Goal: Navigation & Orientation: Find specific page/section

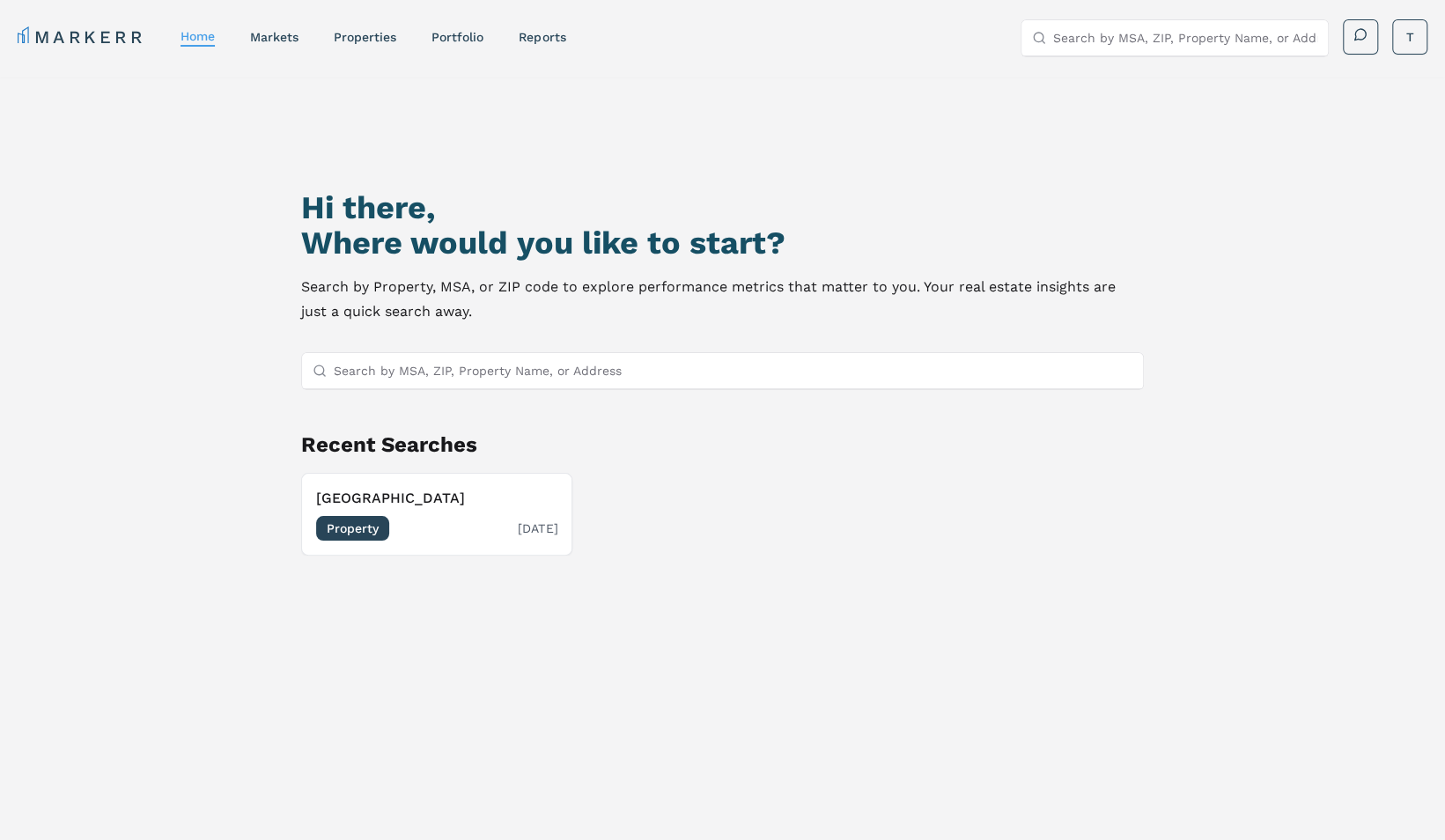
click at [402, 502] on h3 "Fifth Street Place" at bounding box center [437, 498] width 241 height 21
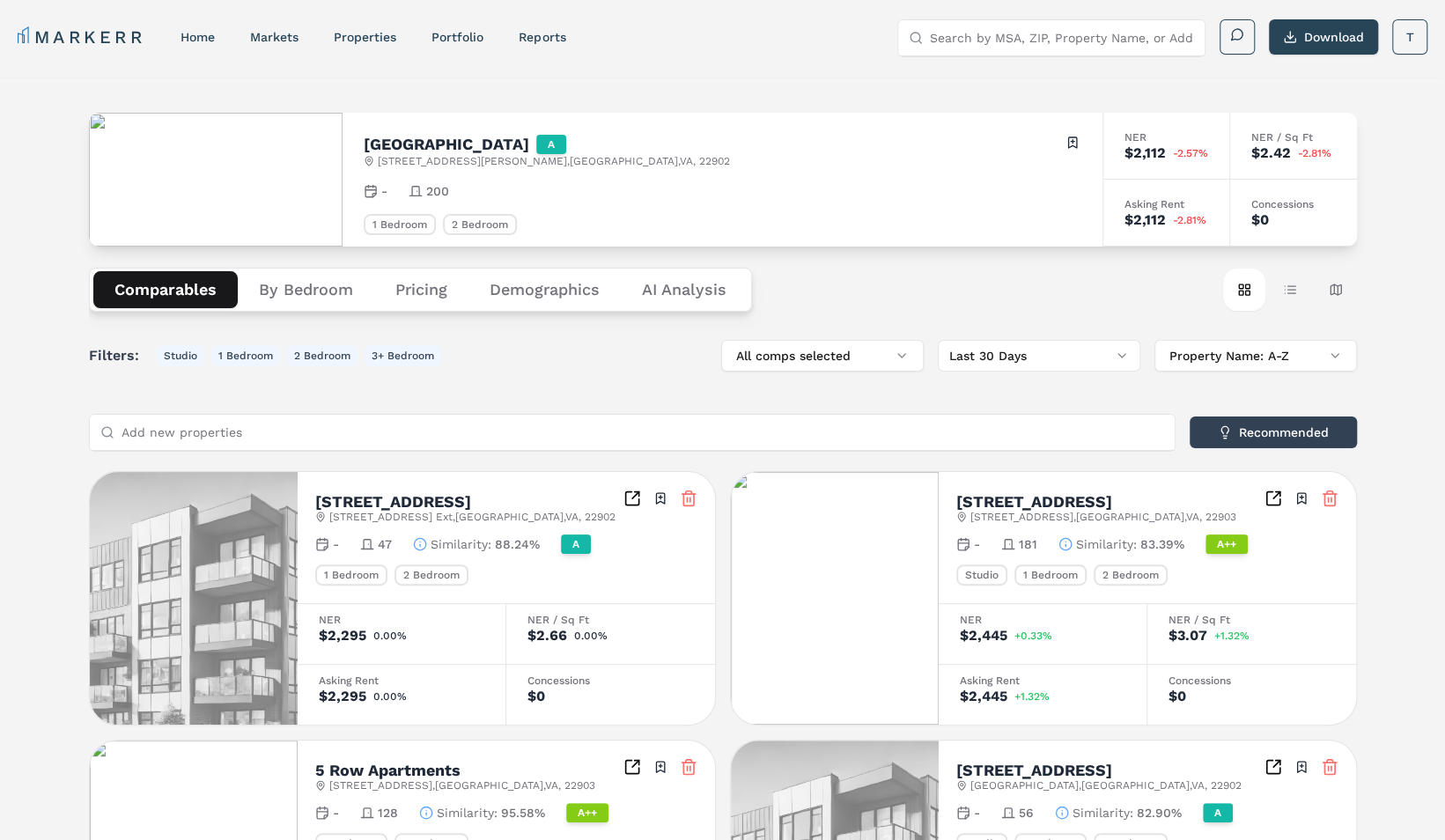
click at [392, 293] on button "Pricing" at bounding box center [421, 290] width 94 height 37
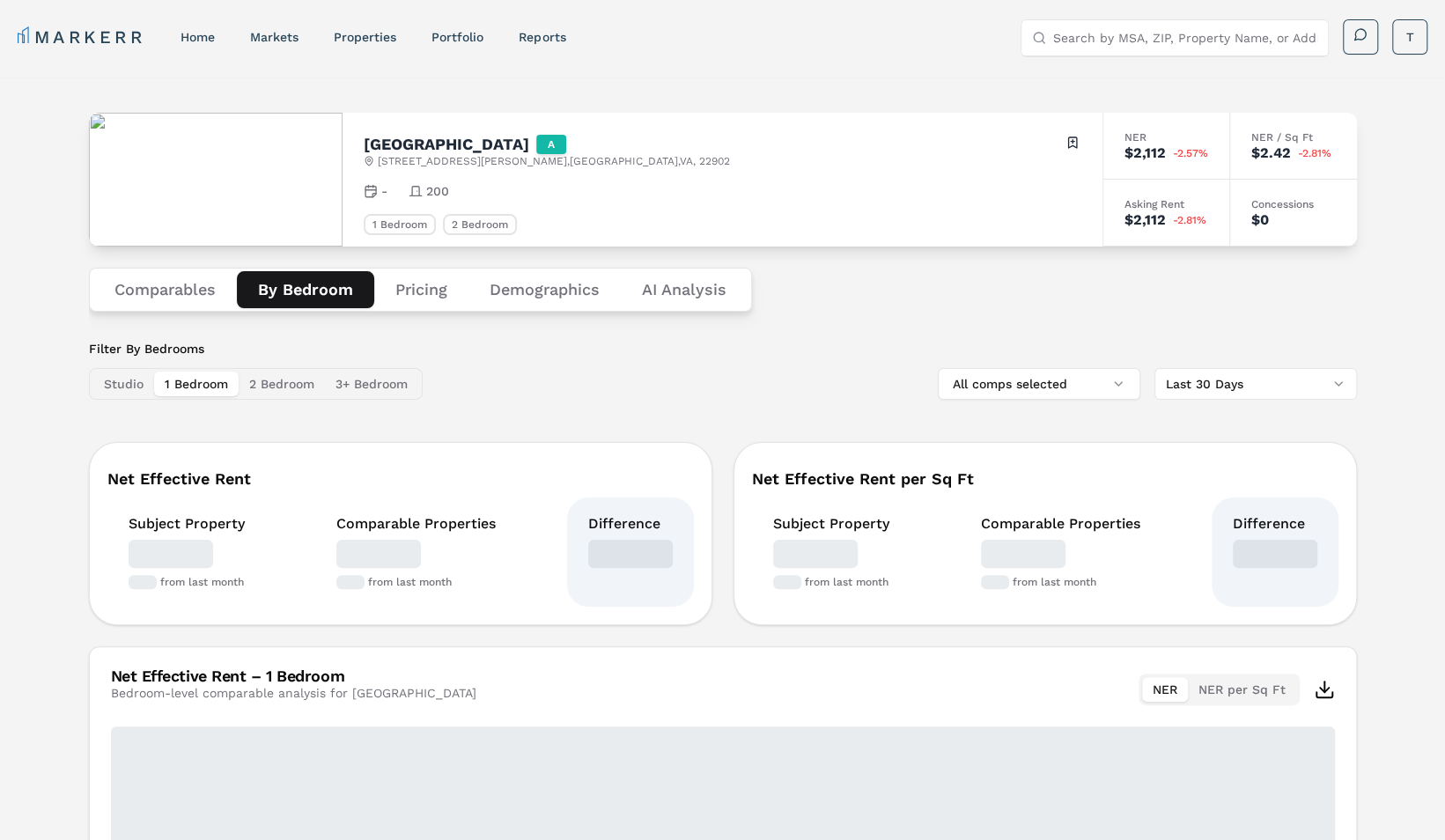
click at [299, 277] on button "By Bedroom" at bounding box center [306, 290] width 138 height 37
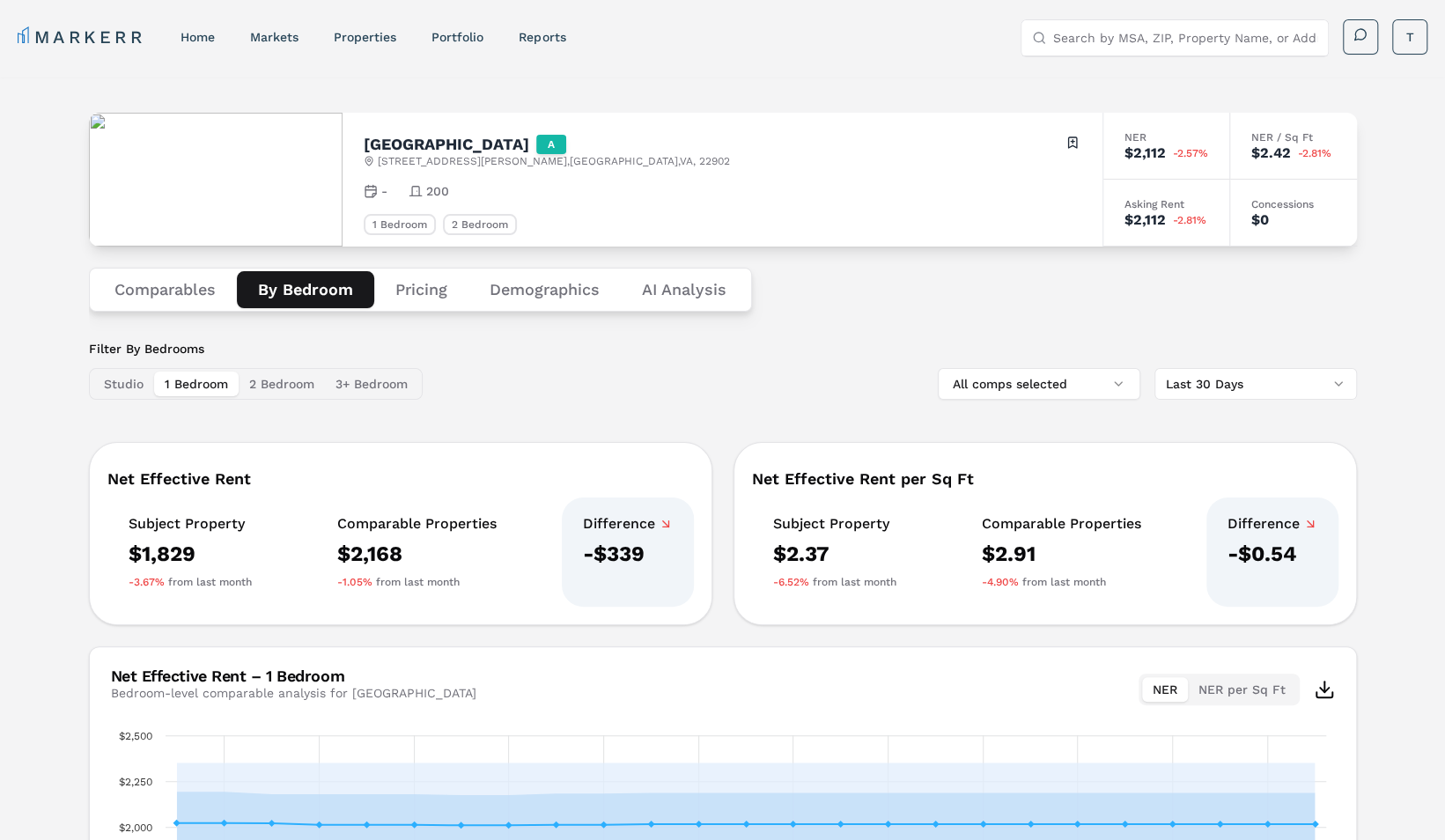
click at [168, 294] on button "Comparables" at bounding box center [165, 290] width 143 height 37
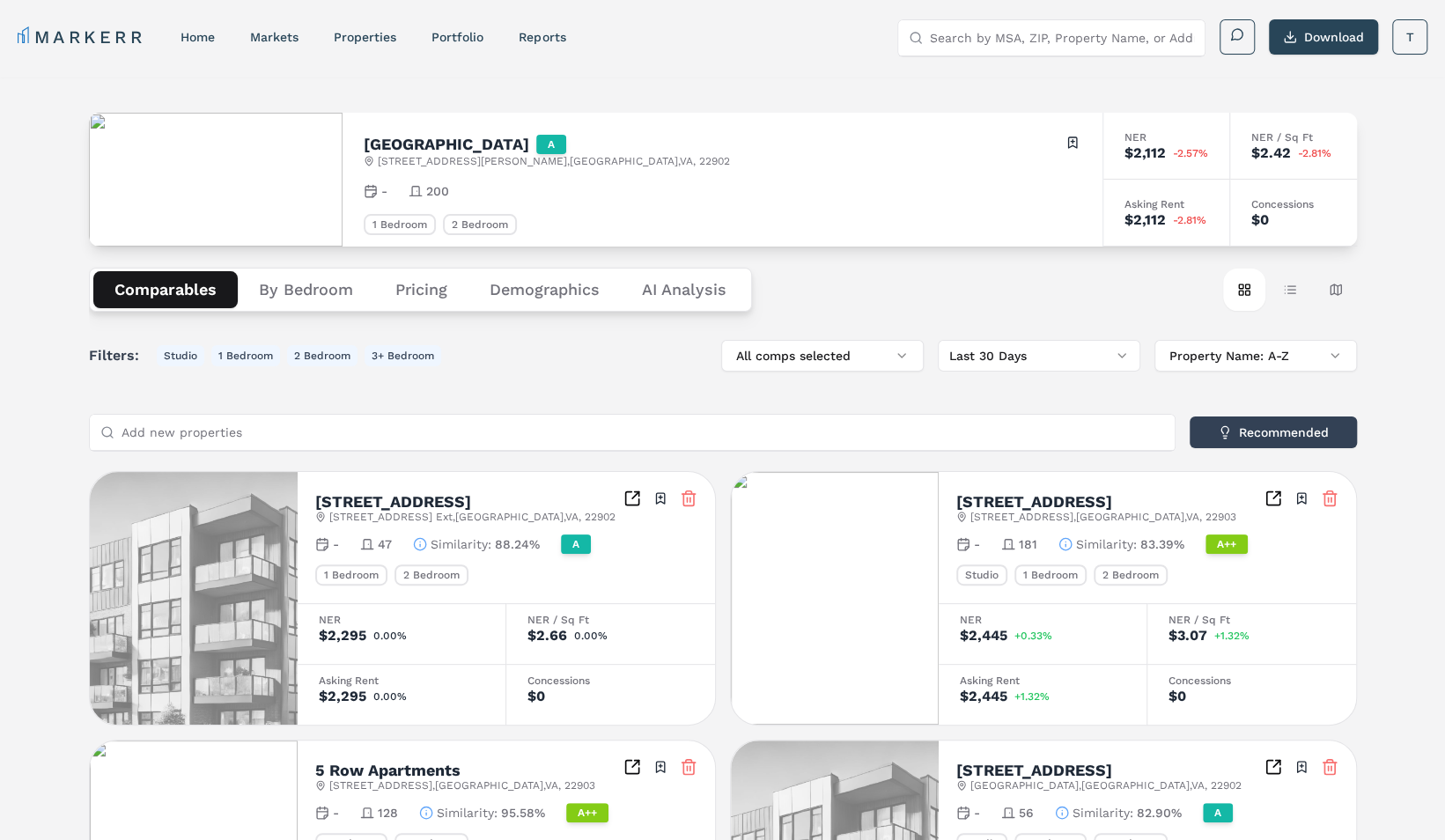
click at [313, 280] on button "By Bedroom" at bounding box center [306, 290] width 137 height 37
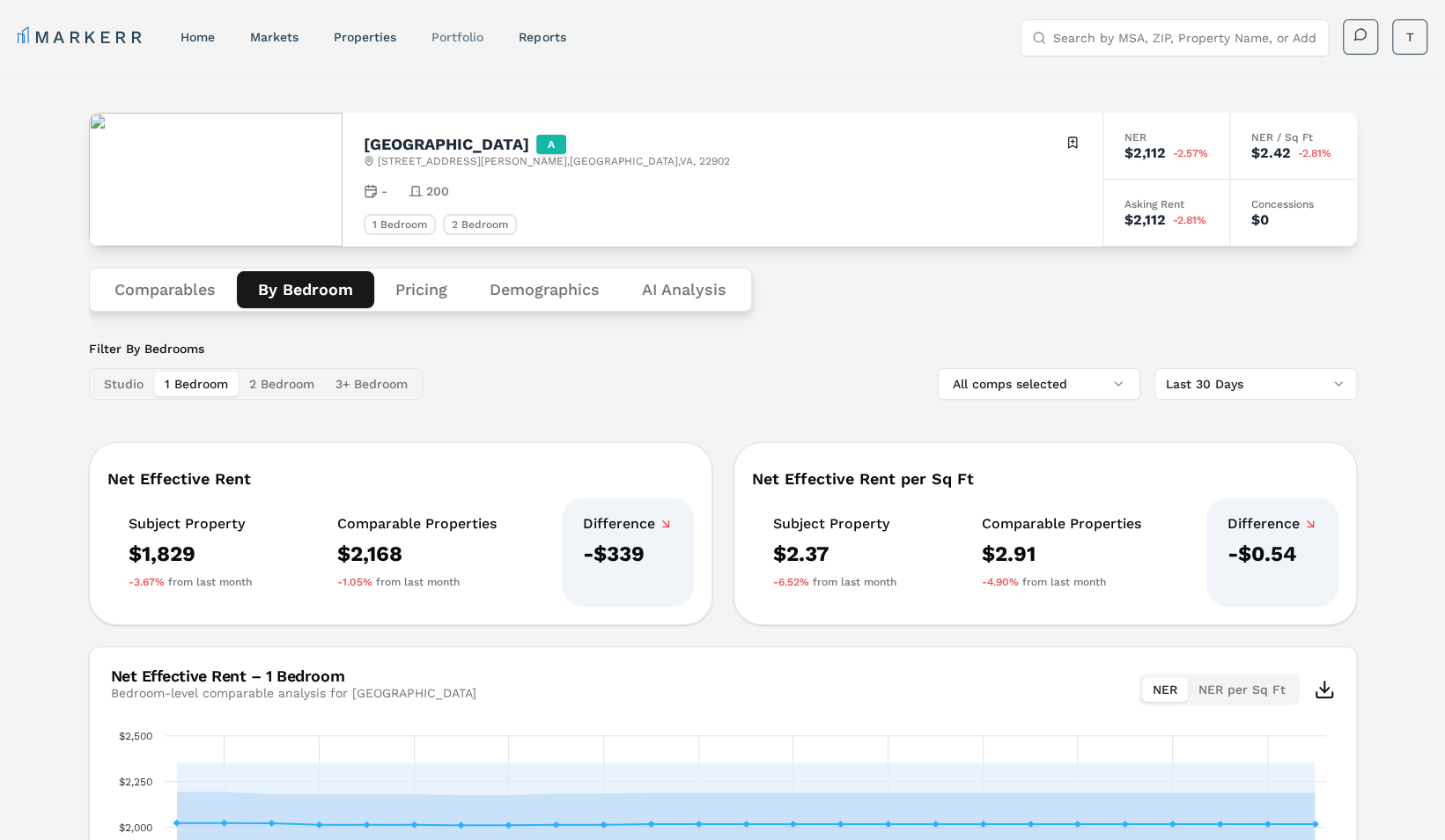
click at [451, 31] on link "Portfolio" at bounding box center [457, 37] width 52 height 14
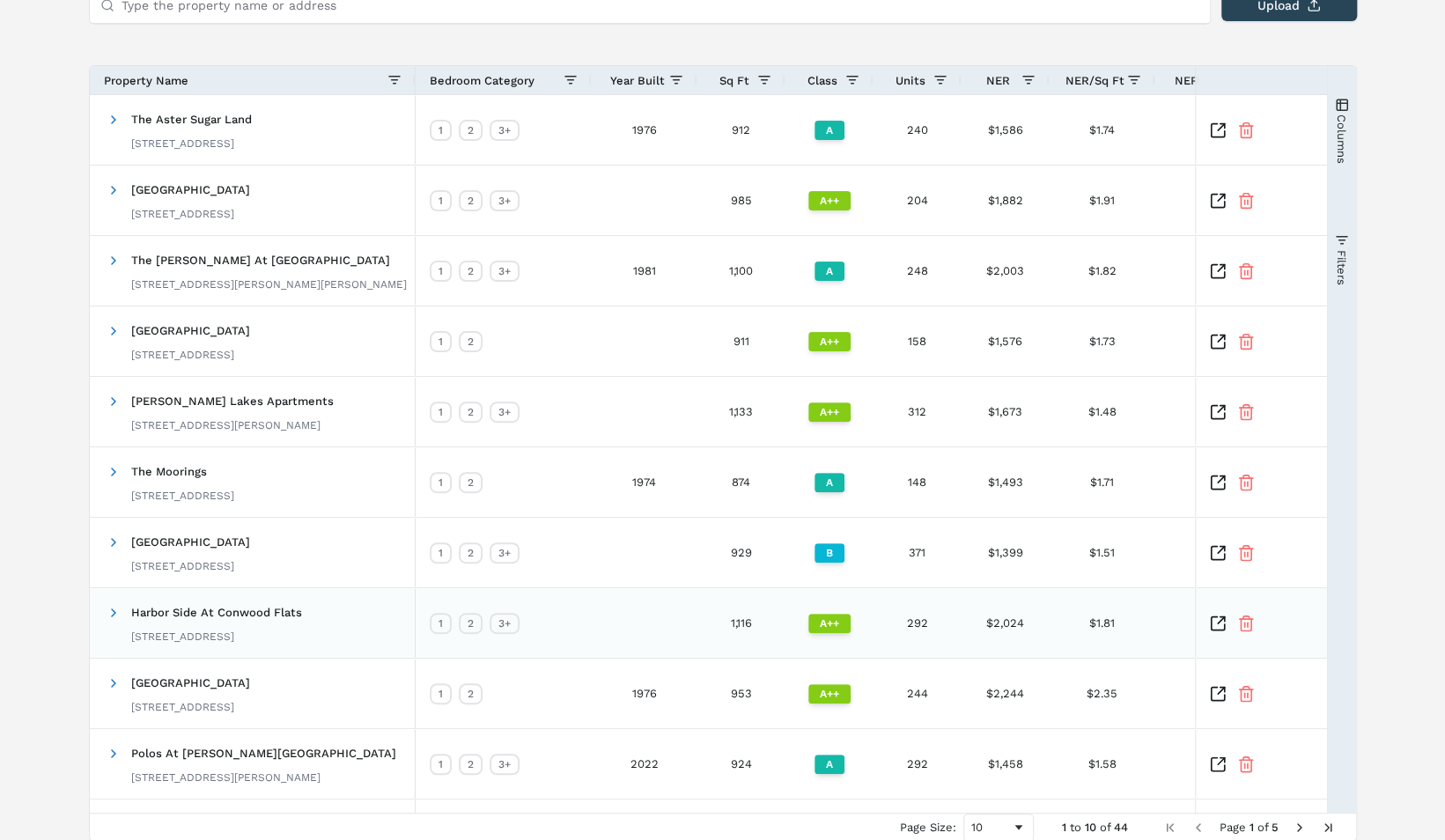
scroll to position [250, 0]
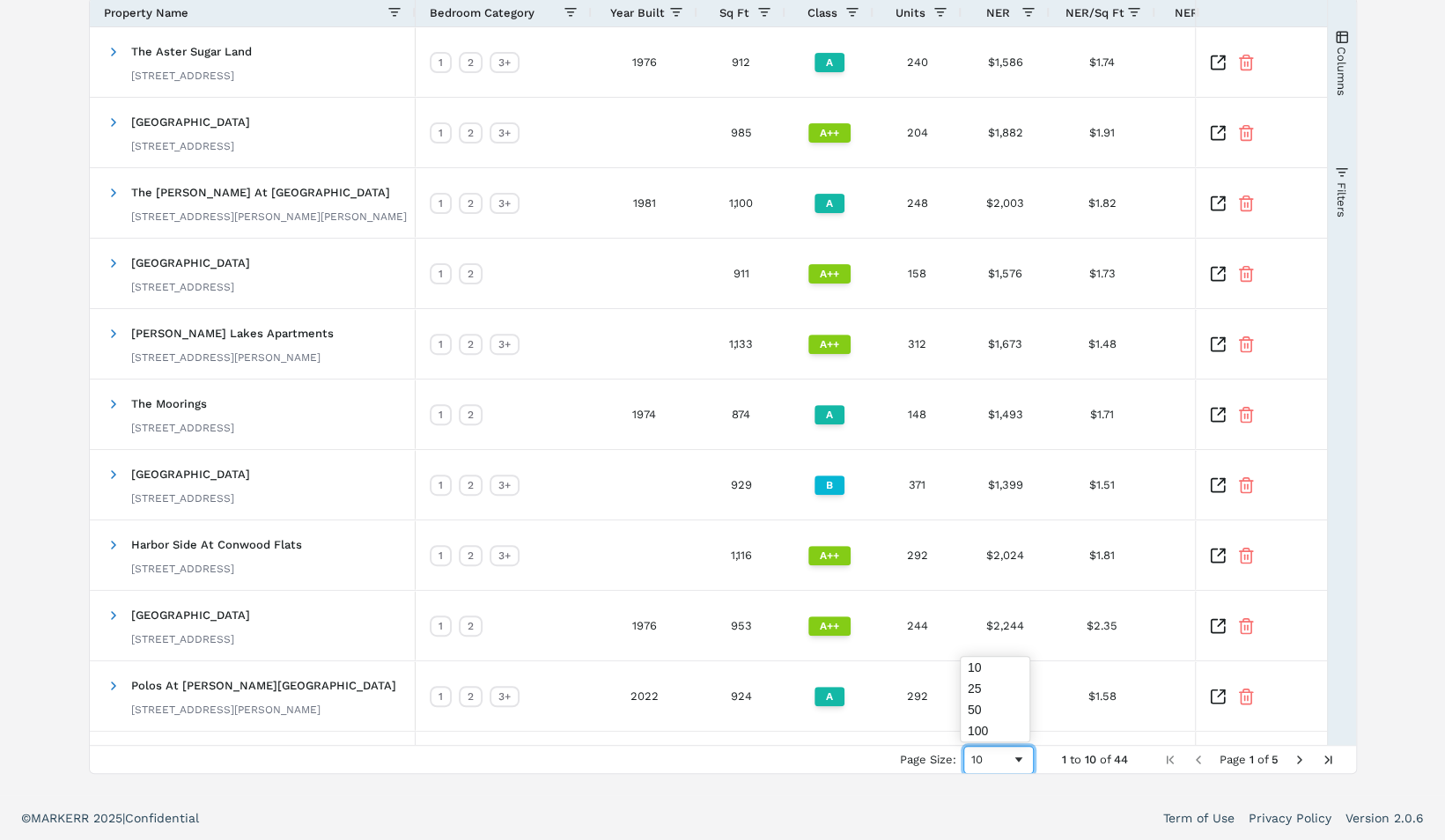
click at [1012, 760] on span "Page Size" at bounding box center [1018, 759] width 14 height 14
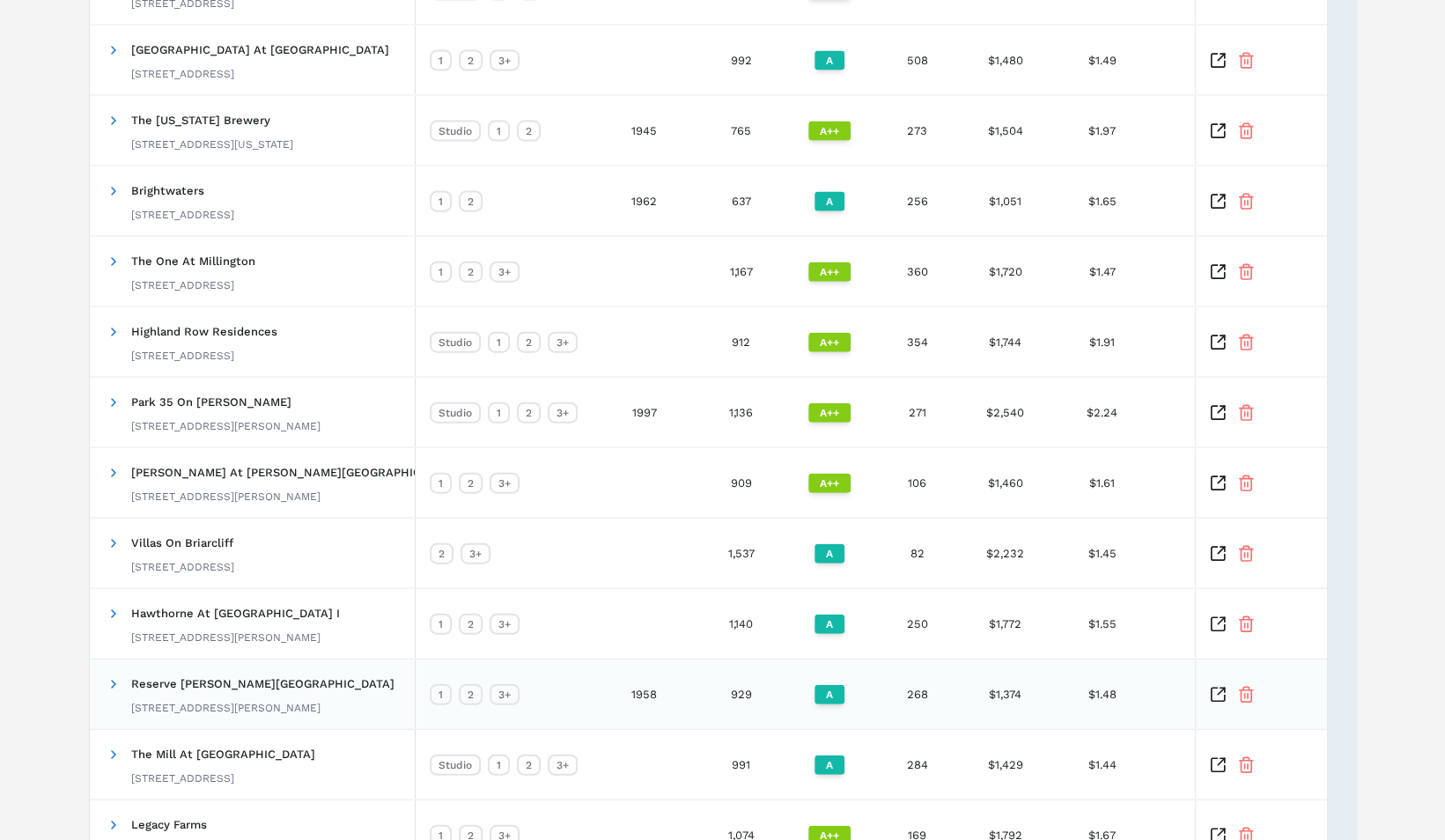
scroll to position [2503, 0]
click at [1216, 624] on icon "Inspect Comparable" at bounding box center [1217, 625] width 17 height 17
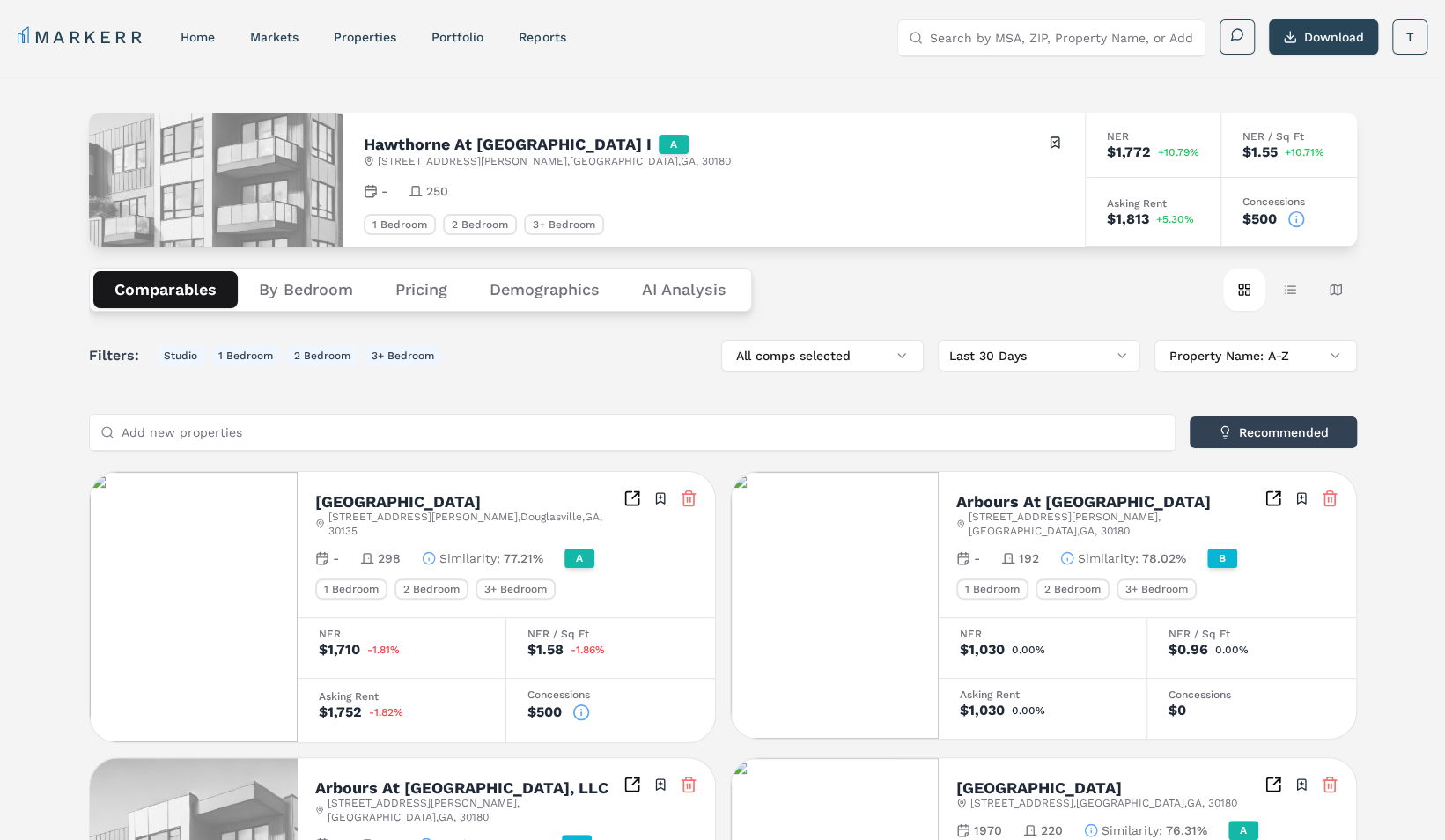
click at [1299, 224] on icon at bounding box center [1295, 218] width 17 height 17
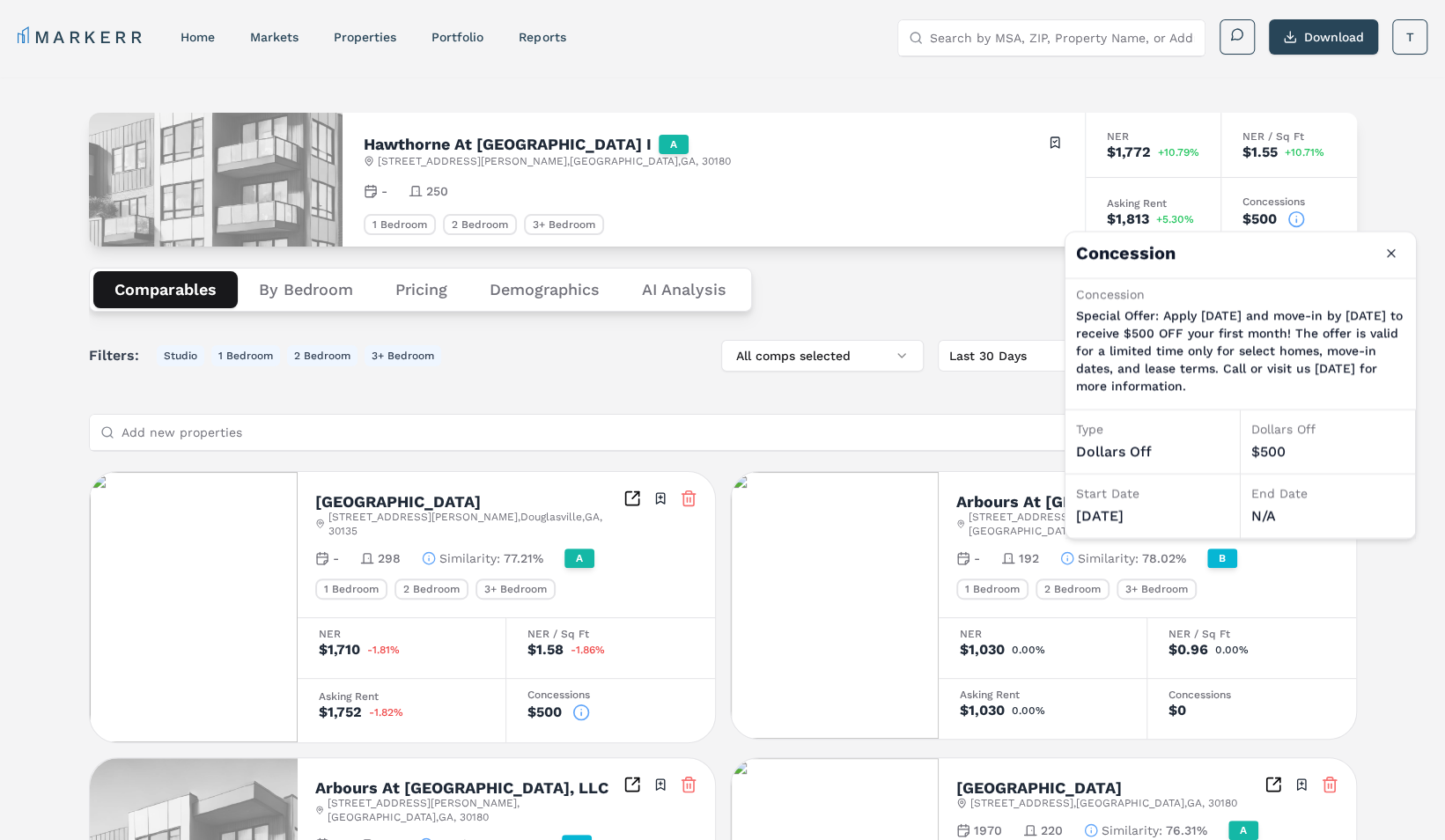
click at [419, 281] on button "Pricing" at bounding box center [421, 290] width 94 height 37
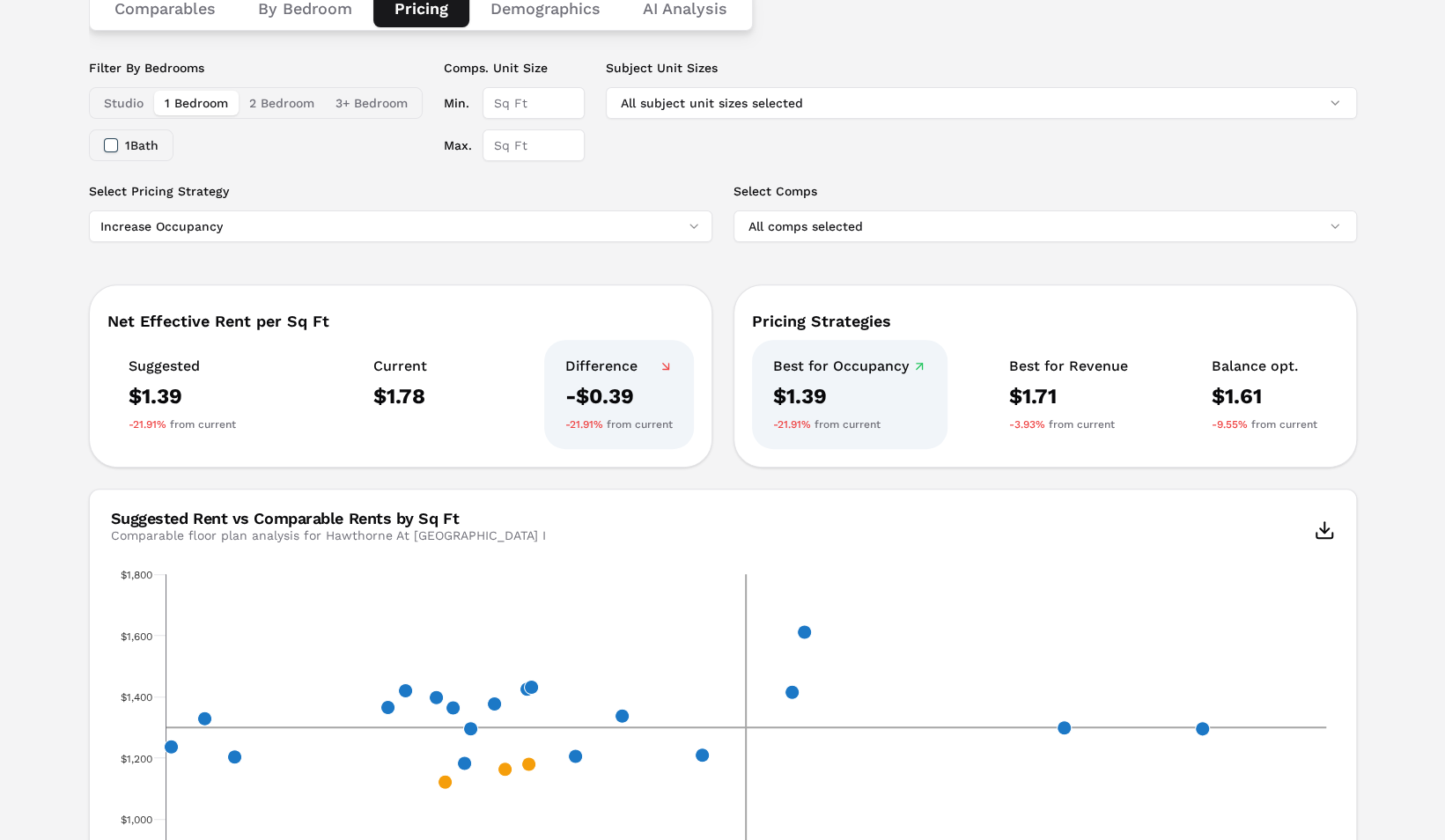
scroll to position [279, 0]
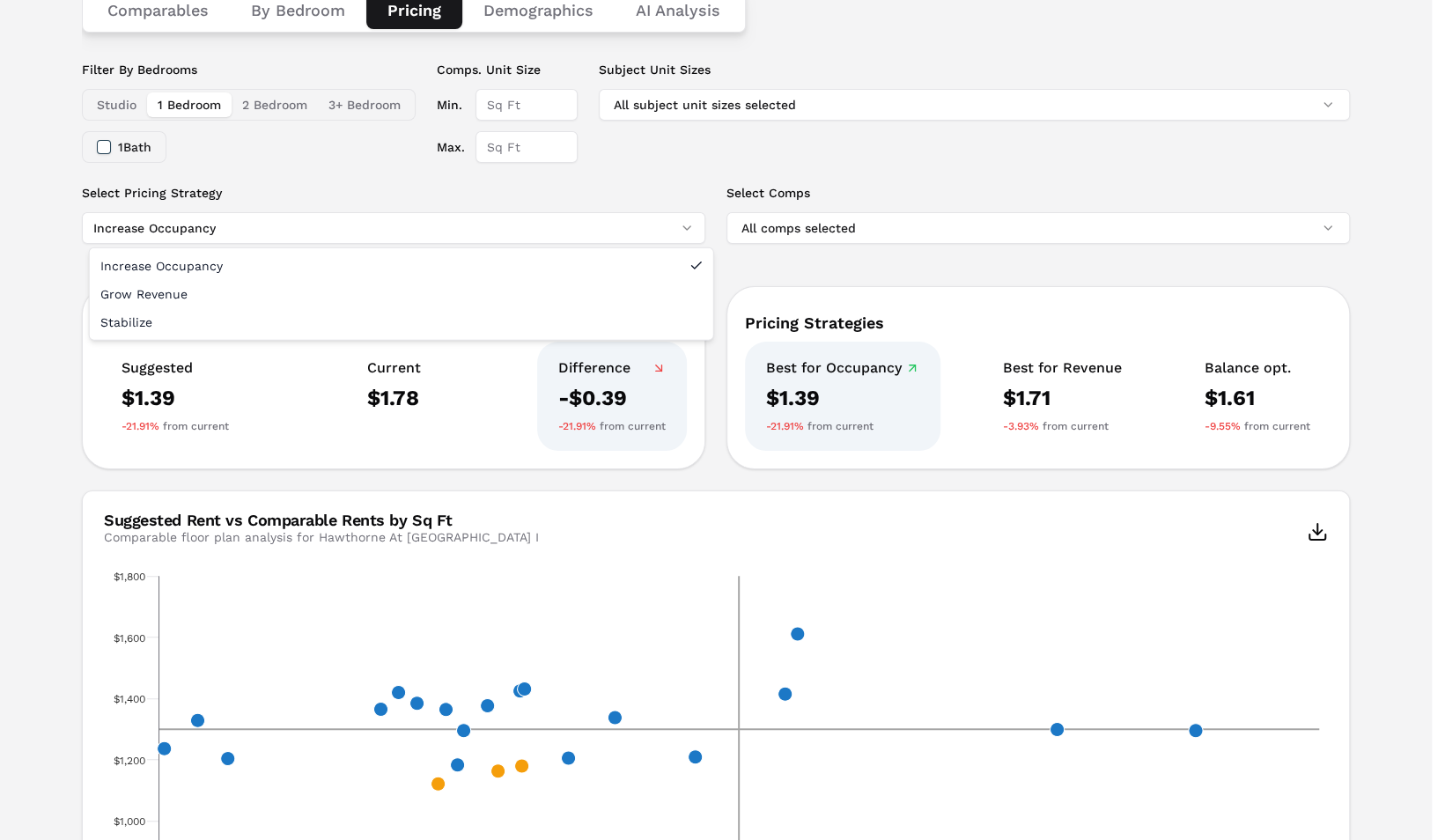
click at [517, 220] on html "MARKERR home markets properties Portfolio reports Search by MSA, ZIP, Property …" at bounding box center [722, 591] width 1445 height 1741
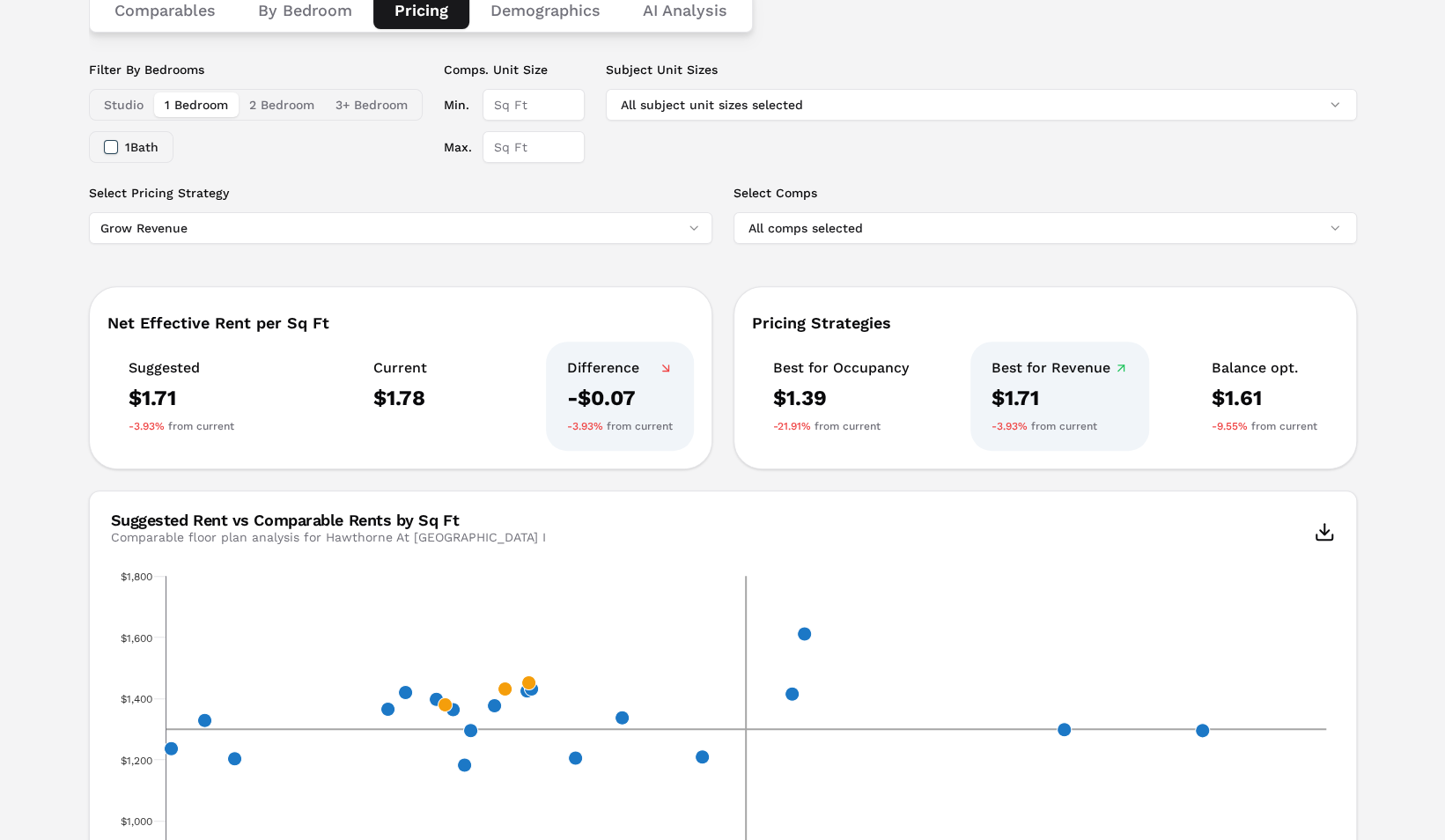
click at [435, 228] on html "MARKERR home markets properties Portfolio reports Search by MSA, ZIP, Property …" at bounding box center [722, 591] width 1445 height 1741
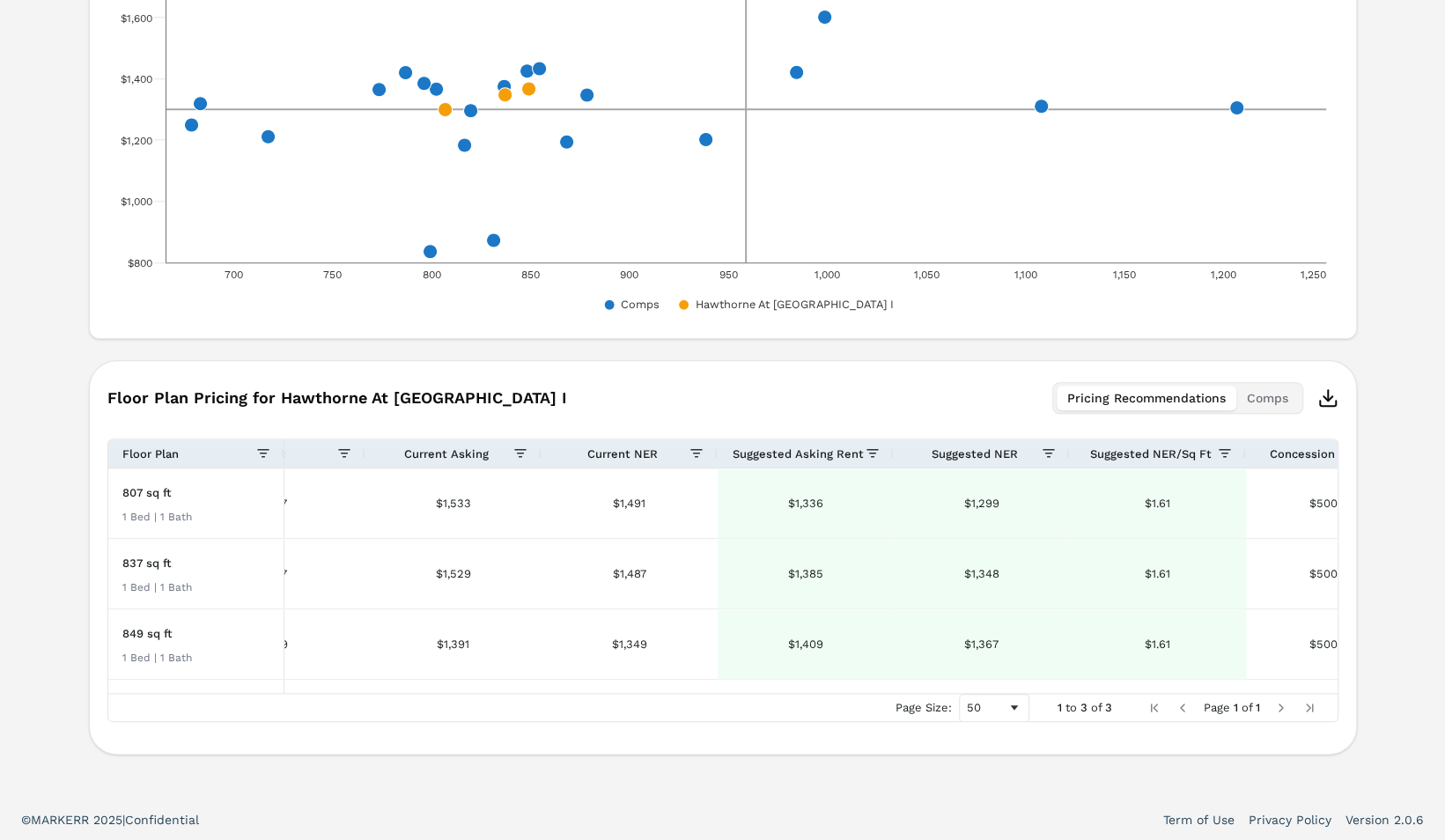
scroll to position [0, 0]
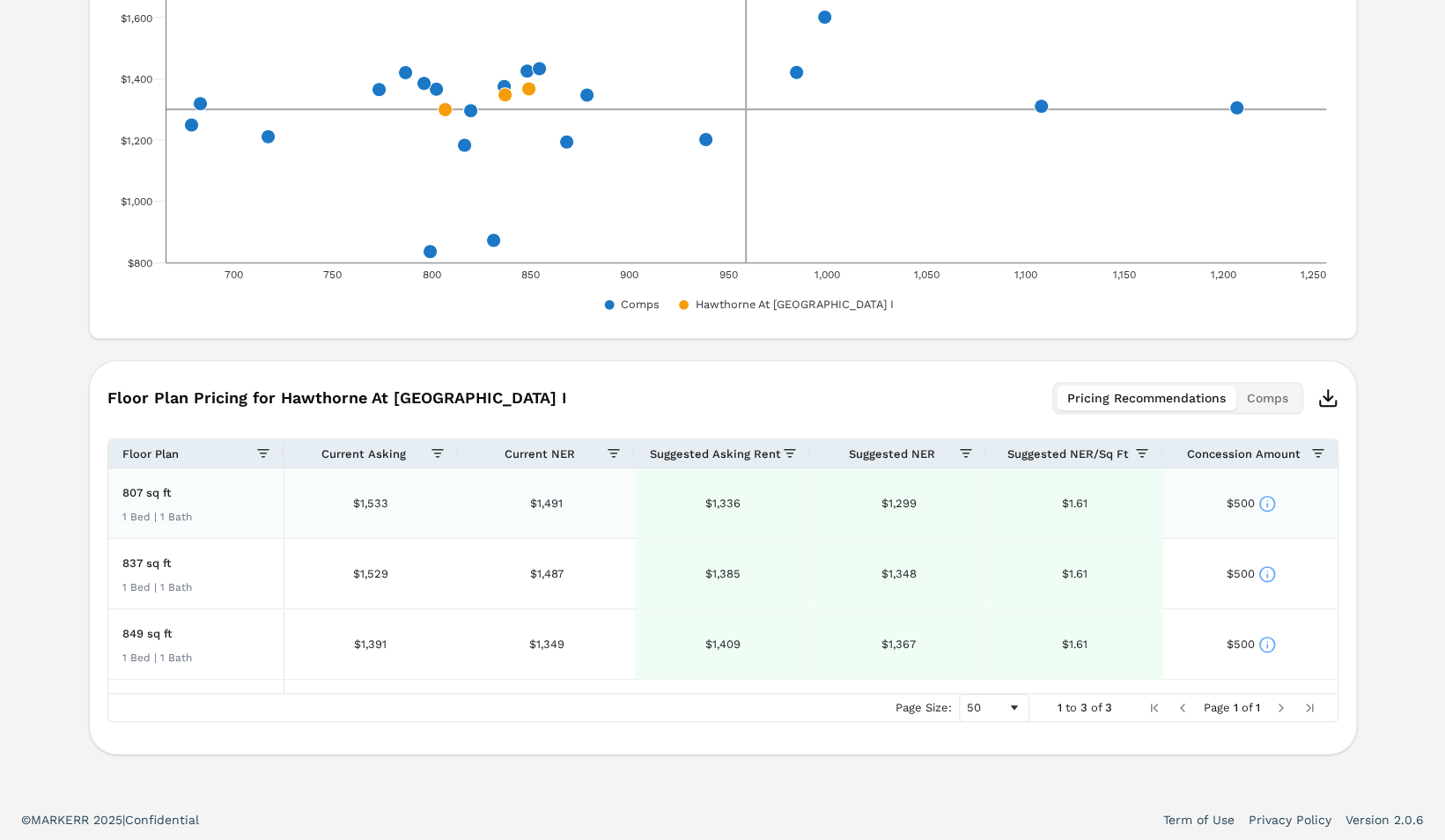
click at [1268, 495] on icon at bounding box center [1267, 503] width 17 height 17
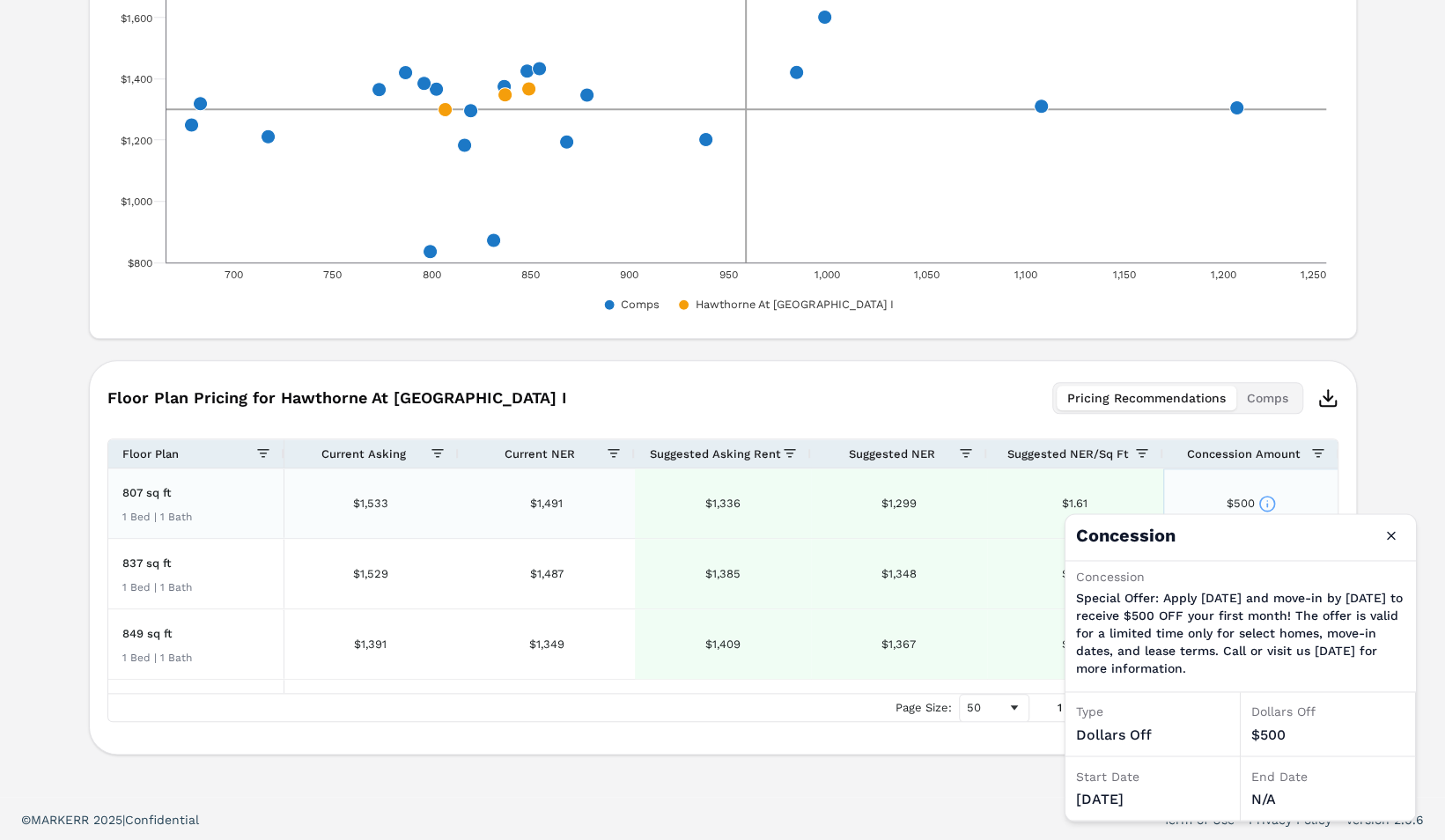
click at [1268, 495] on icon at bounding box center [1267, 503] width 17 height 17
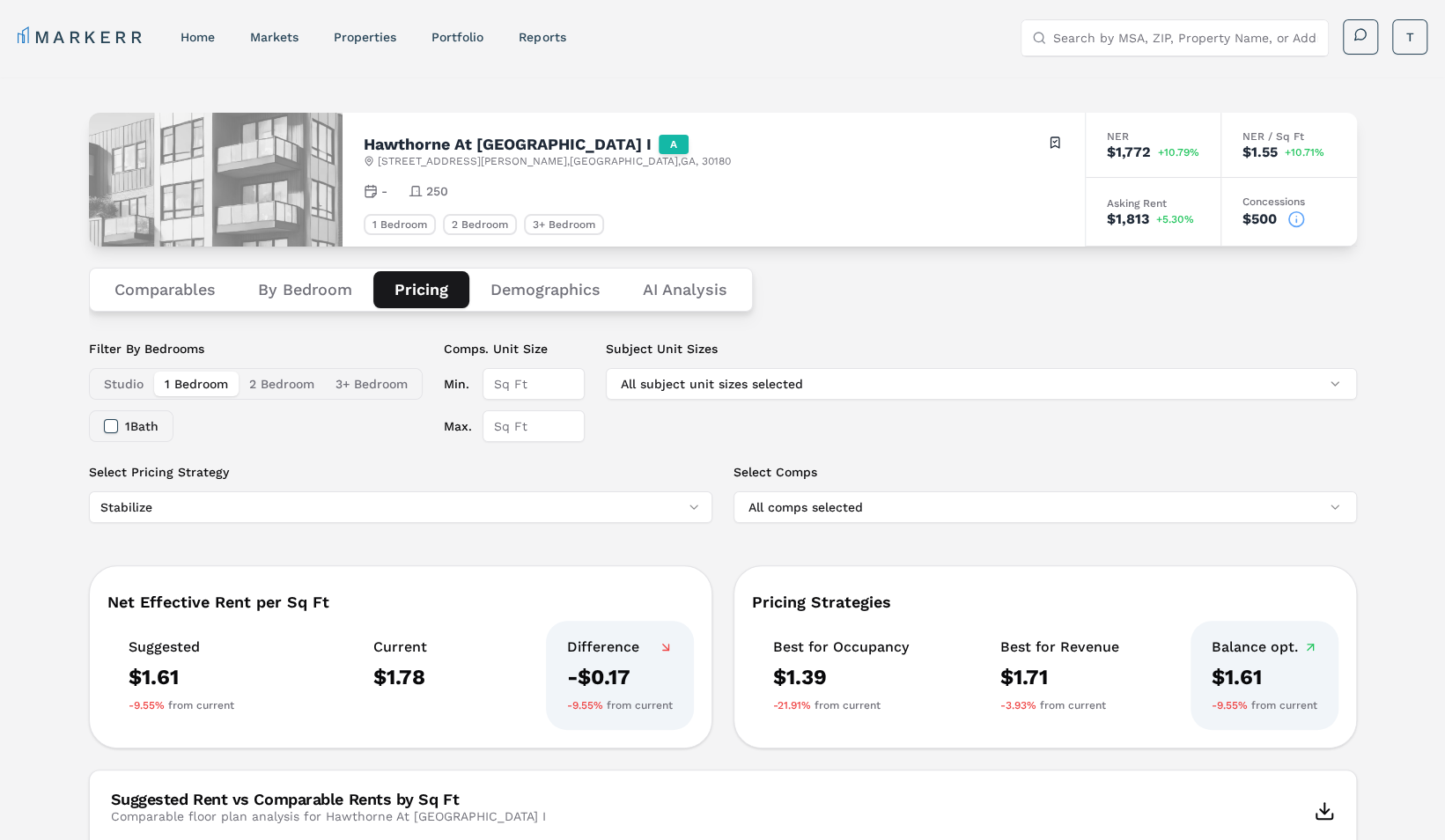
click at [683, 293] on Analysis "AI Analysis" at bounding box center [685, 290] width 127 height 37
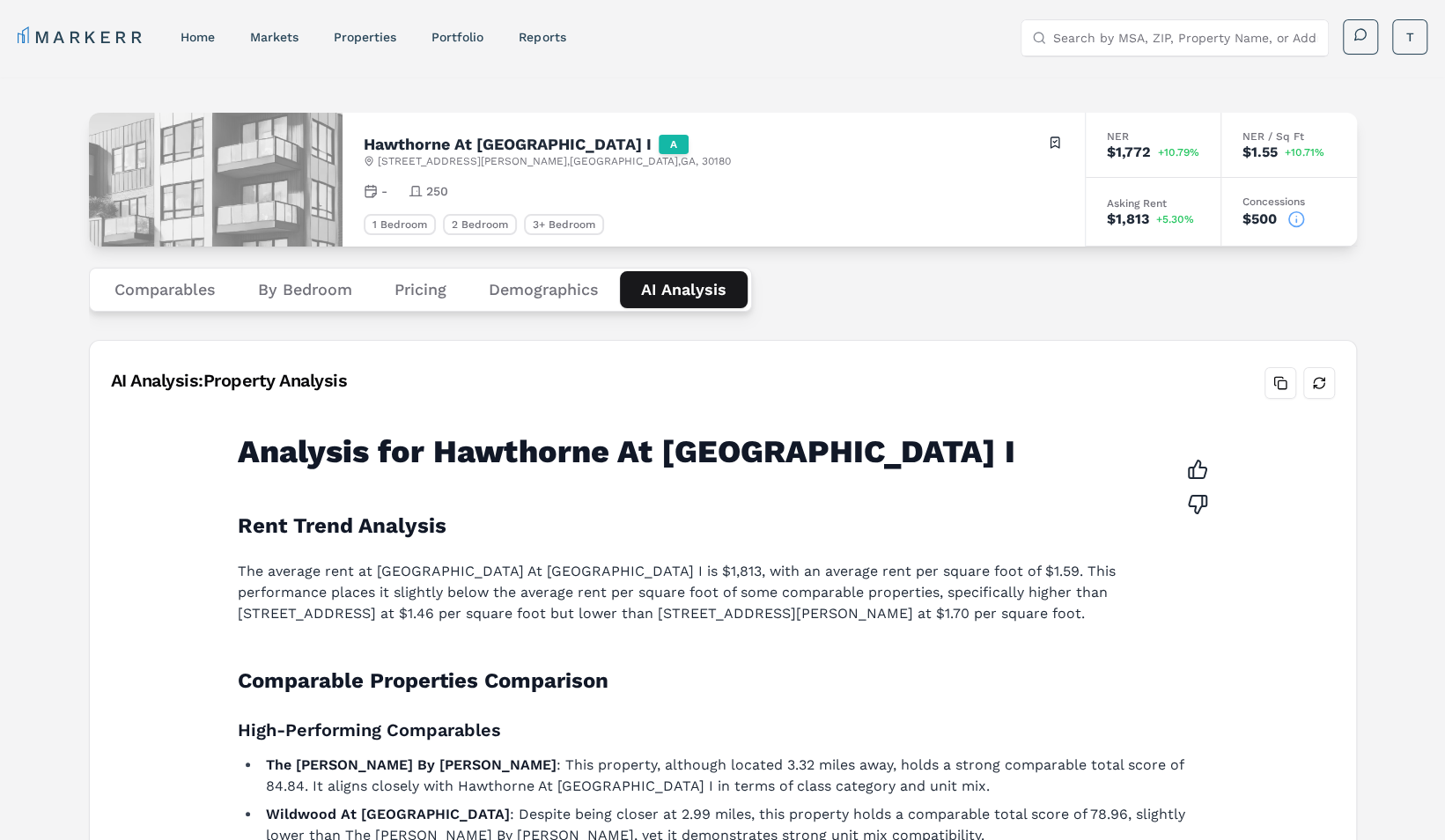
click at [150, 294] on button "Comparables" at bounding box center [165, 290] width 143 height 37
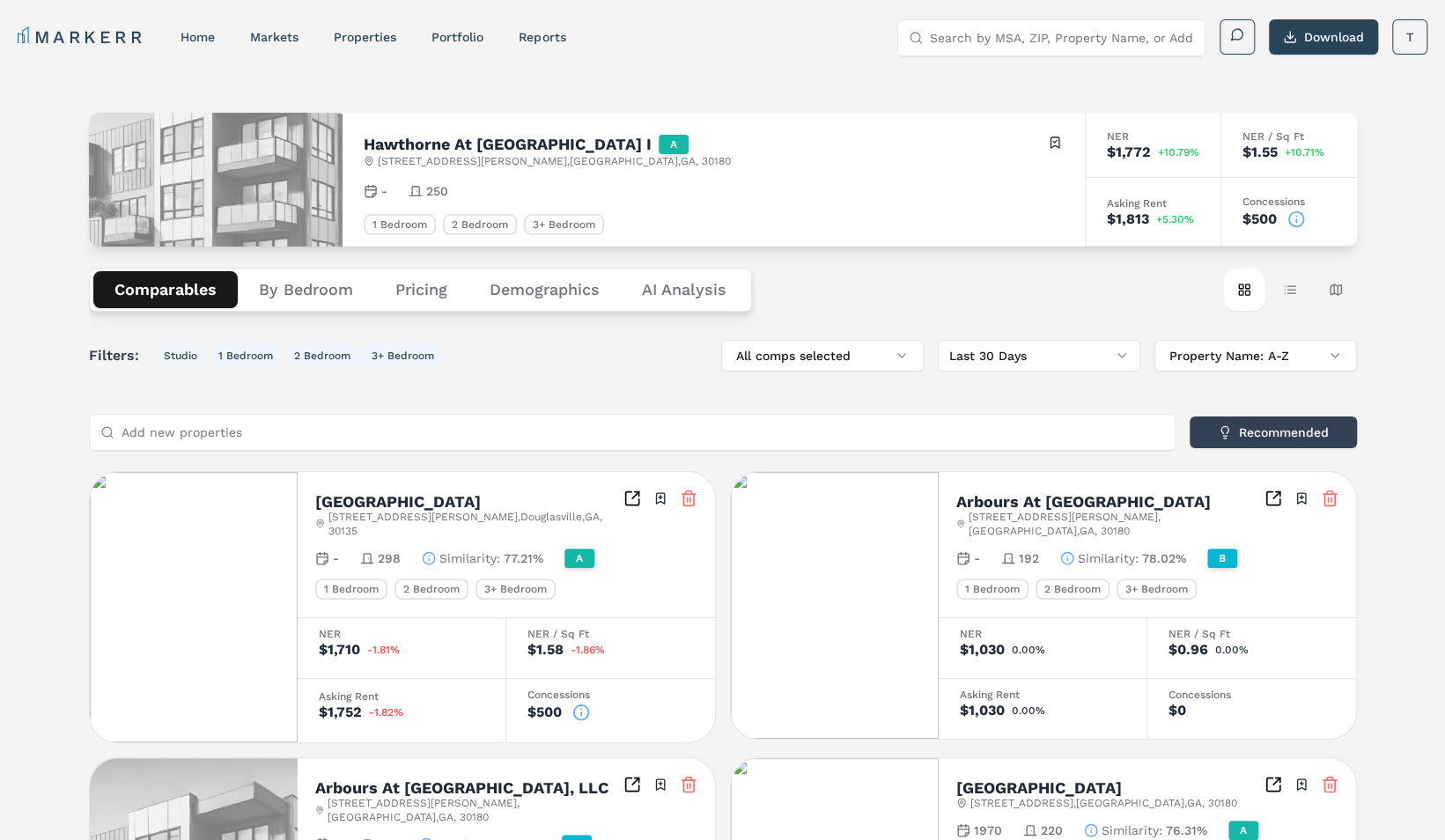
click at [429, 290] on button "Pricing" at bounding box center [421, 290] width 94 height 37
